Goal: Task Accomplishment & Management: Manage account settings

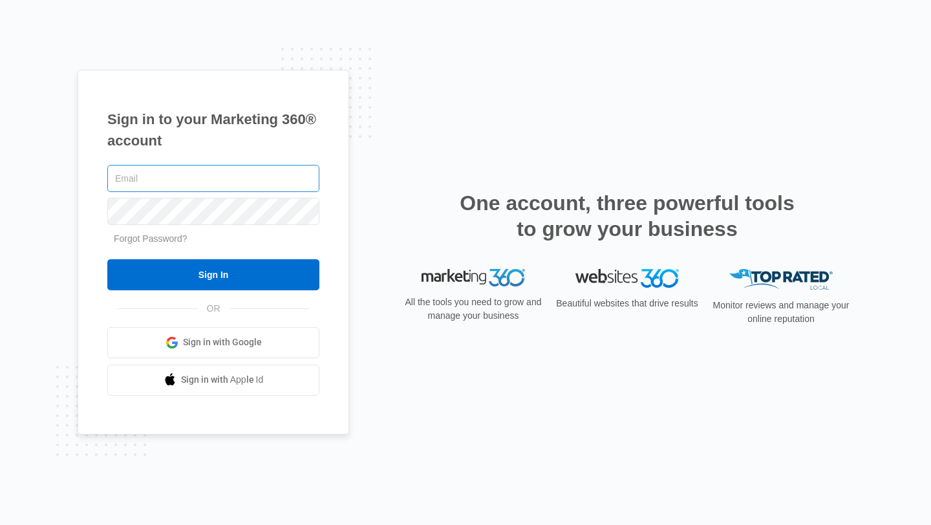
click at [305, 171] on input "text" at bounding box center [213, 178] width 212 height 27
type input "[PERSON_NAME][EMAIL_ADDRESS][DOMAIN_NAME]"
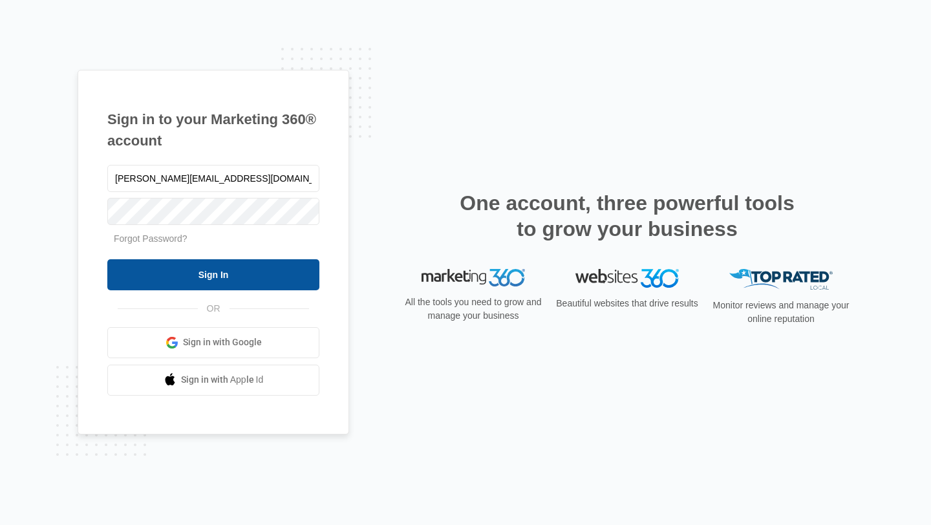
click at [307, 272] on input "Sign In" at bounding box center [213, 274] width 212 height 31
